Goal: Task Accomplishment & Management: Use online tool/utility

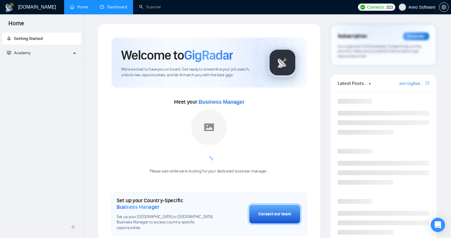
click at [120, 7] on link "Dashboard" at bounding box center [113, 6] width 27 height 5
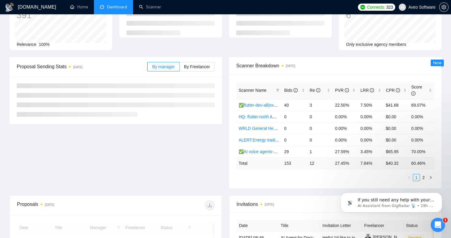
scroll to position [49, 0]
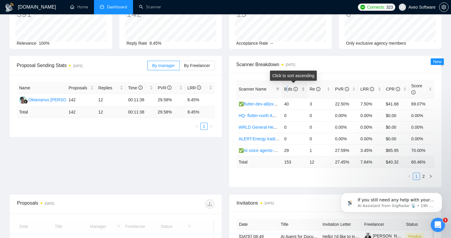
click at [287, 88] on span "Bids" at bounding box center [290, 89] width 13 height 5
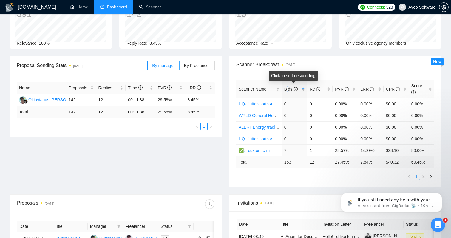
scroll to position [0, 0]
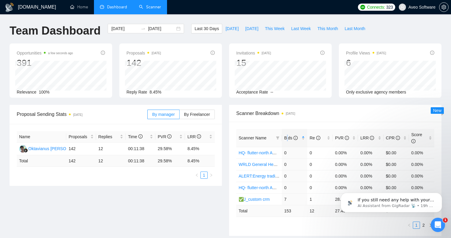
click at [155, 6] on link "Scanner" at bounding box center [150, 6] width 22 height 5
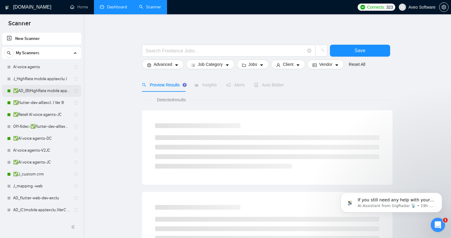
click at [31, 90] on link "✅AD_(B)HighRate mobile app(exclu.)VerB ( shorter prop [DATE])" at bounding box center [41, 91] width 57 height 12
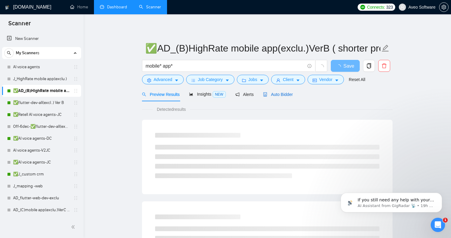
click at [285, 95] on span "Auto Bidder" at bounding box center [278, 94] width 30 height 5
